Goal: Task Accomplishment & Management: Manage account settings

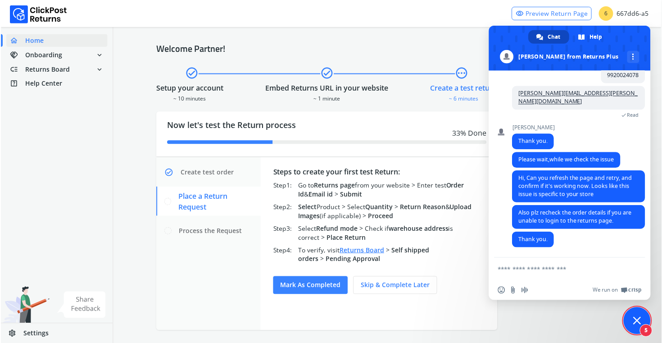
scroll to position [3, 0]
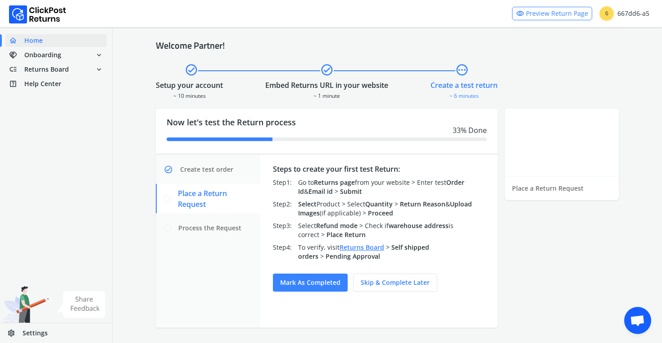
click at [638, 316] on span "Open chat" at bounding box center [637, 321] width 15 height 13
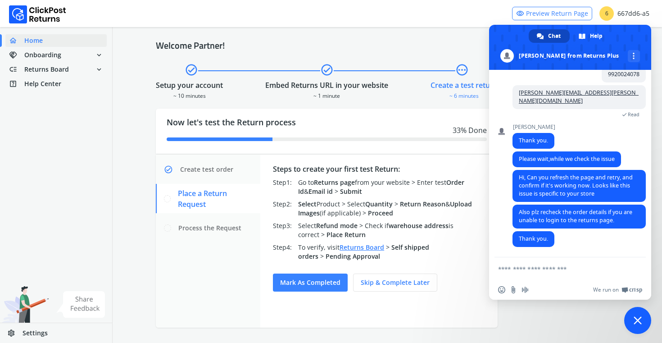
click at [584, 263] on form at bounding box center [560, 269] width 124 height 24
click at [562, 266] on textarea "Compose your message..." at bounding box center [560, 269] width 124 height 8
type textarea "**********"
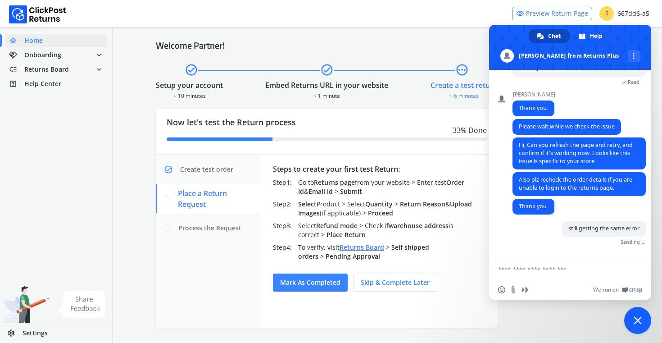
scroll to position [777, 0]
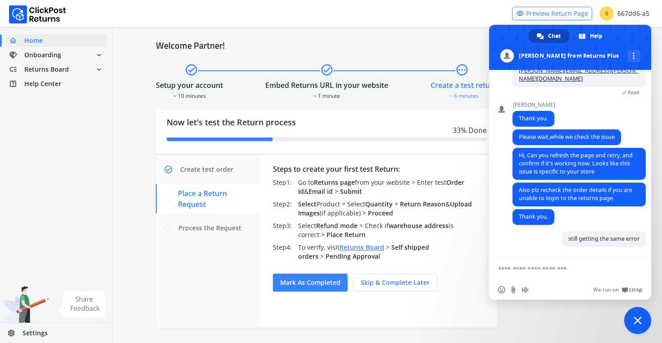
click at [630, 31] on span at bounding box center [570, 47] width 162 height 45
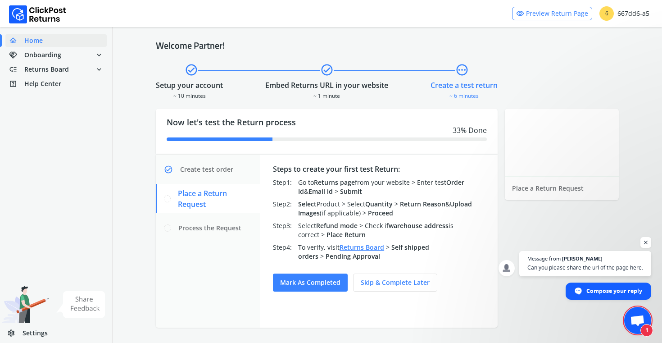
scroll to position [817, 0]
click at [601, 270] on span "Open chat" at bounding box center [586, 272] width 134 height 7
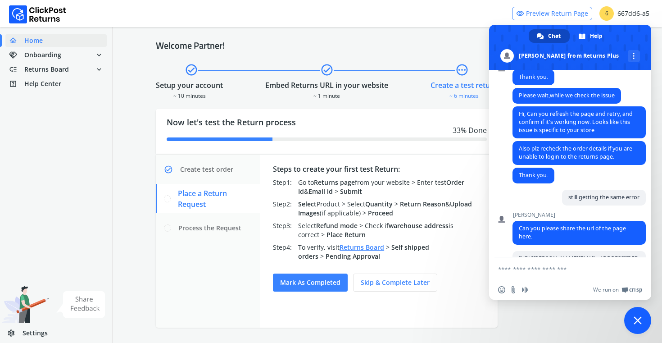
scroll to position [915, 0]
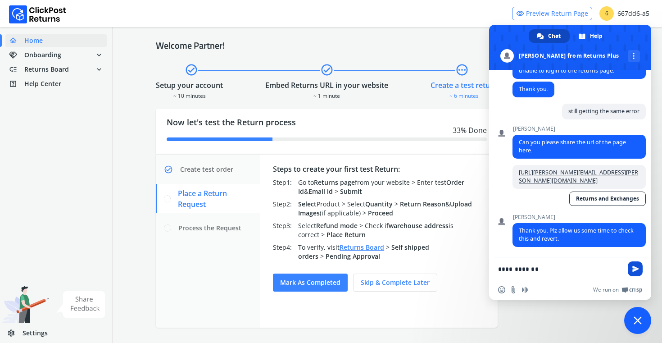
type textarea "**********"
click at [636, 269] on span "Send" at bounding box center [636, 268] width 7 height 7
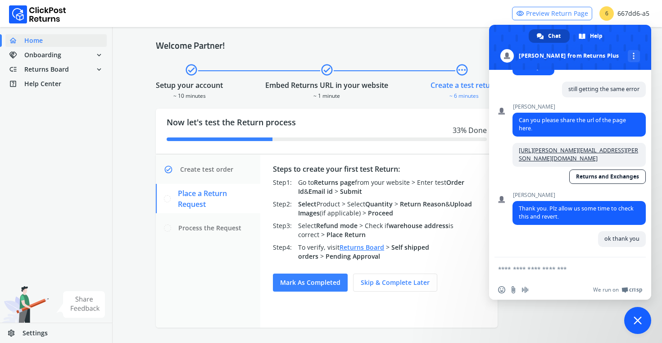
scroll to position [937, 0]
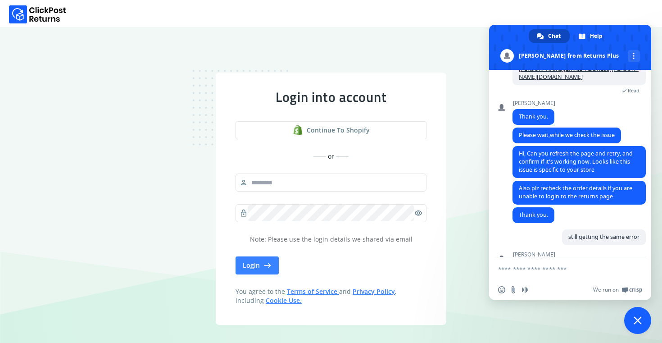
scroll to position [817, 0]
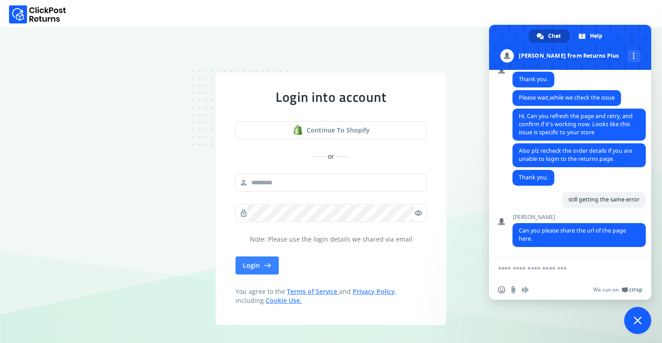
click at [554, 270] on textarea "Compose your message..." at bounding box center [560, 269] width 124 height 8
paste textarea "**********"
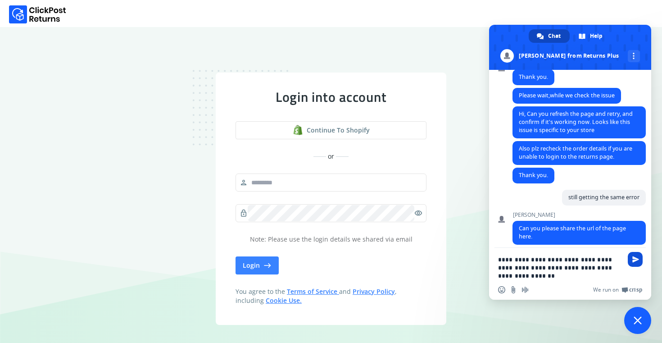
type textarea "**********"
click at [633, 258] on span "Send" at bounding box center [636, 259] width 7 height 7
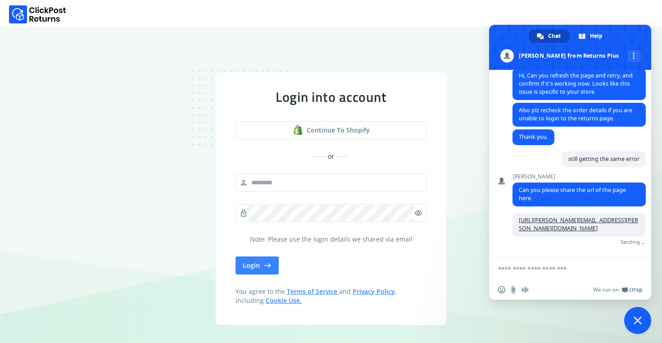
scroll to position [875, 0]
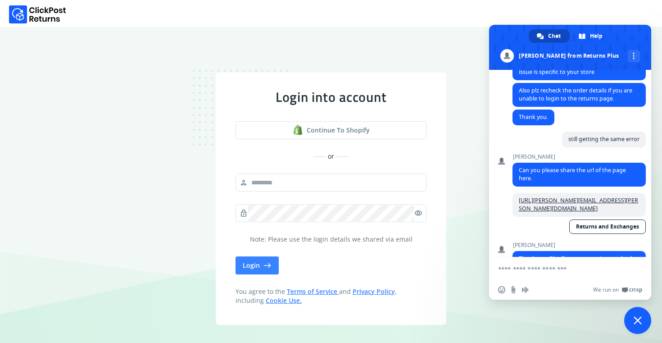
type textarea "**********"
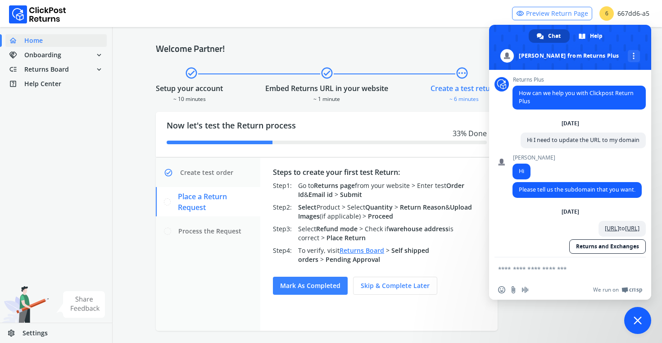
scroll to position [755, 0]
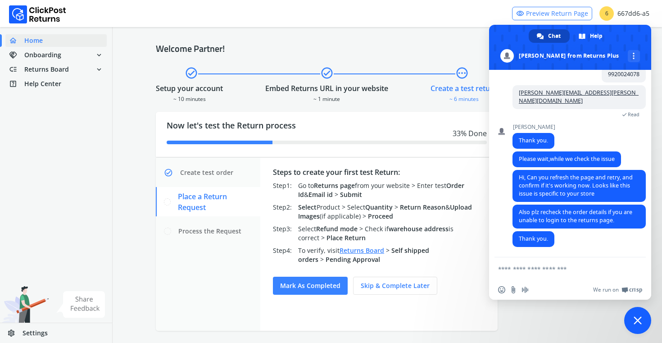
click at [28, 333] on span "Settings" at bounding box center [35, 332] width 25 height 9
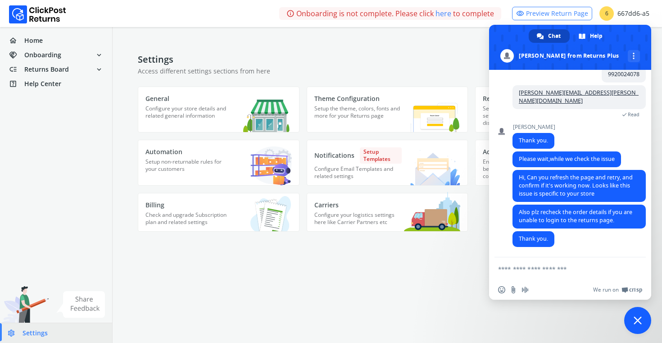
click at [620, 41] on span at bounding box center [570, 47] width 162 height 45
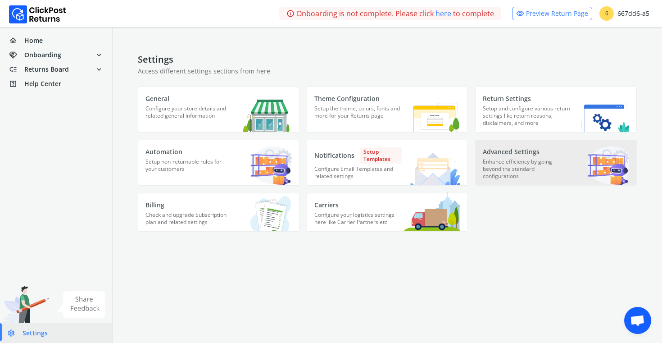
click at [539, 170] on p "Enhance efficiency by going beyond the standard configurations" at bounding box center [527, 171] width 88 height 27
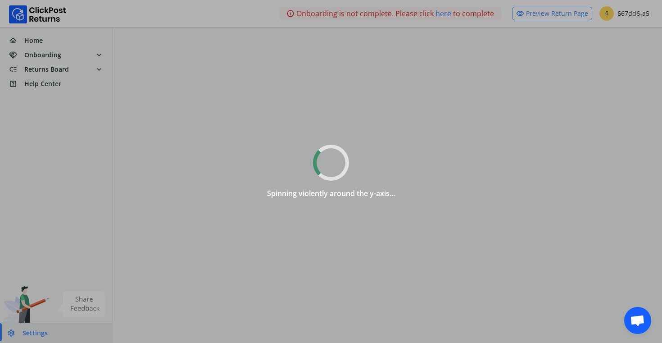
select select
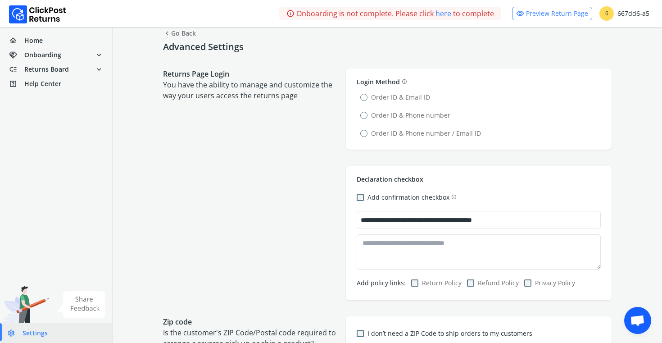
scroll to position [18, 0]
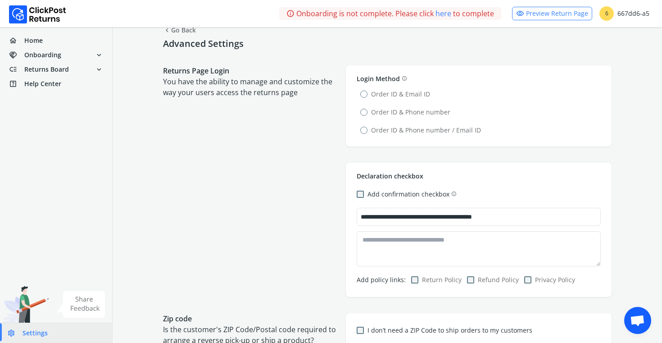
click at [364, 95] on label "Order ID & Email ID" at bounding box center [395, 94] width 70 height 9
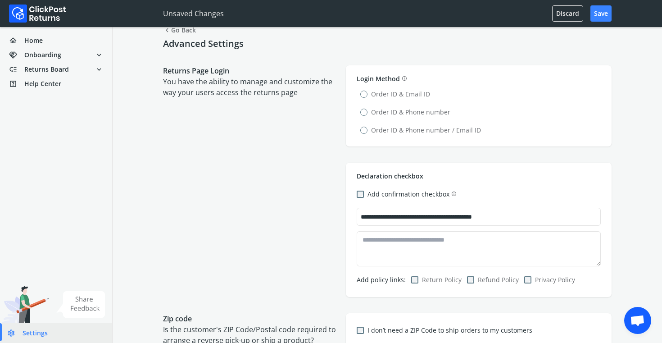
click at [364, 132] on label "Order ID & Phone number / Email ID" at bounding box center [420, 130] width 121 height 9
click at [606, 6] on button "Save" at bounding box center [601, 13] width 21 height 16
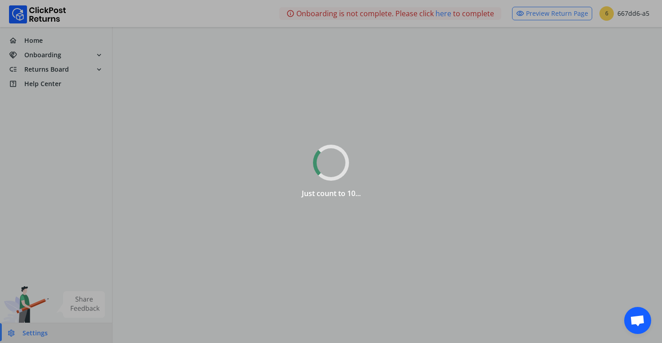
scroll to position [0, 0]
select select
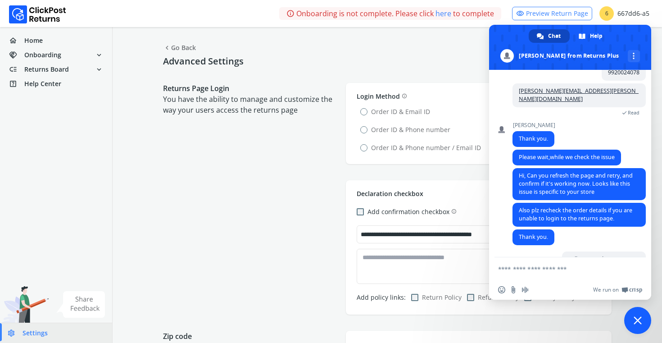
scroll to position [817, 0]
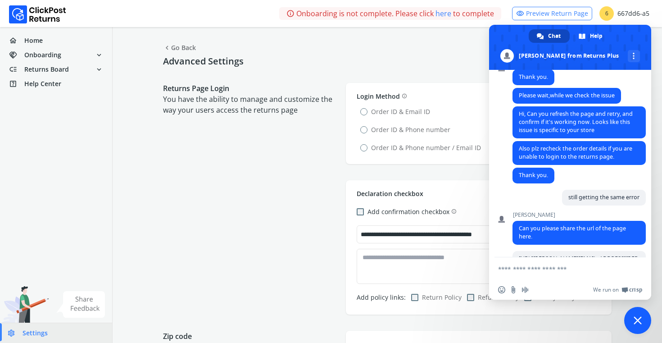
type textarea "**********"
